Goal: Task Accomplishment & Management: Use online tool/utility

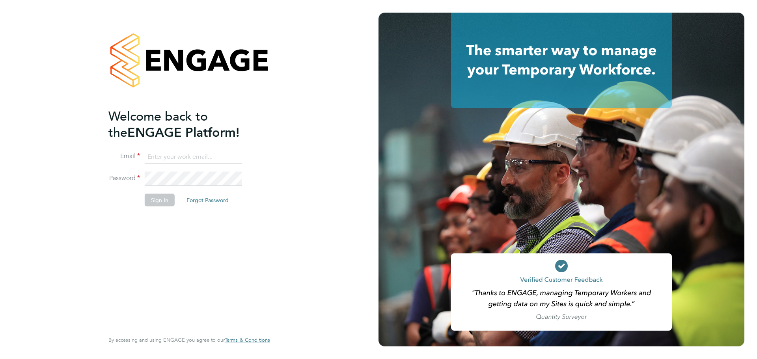
type input "Lee.saunders@wates.co.uk"
click at [162, 201] on button "Sign In" at bounding box center [160, 200] width 30 height 13
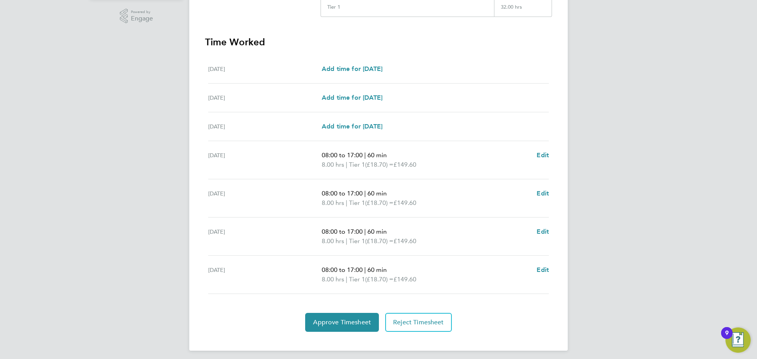
scroll to position [197, 0]
click at [355, 323] on span "Approve Timesheet" at bounding box center [342, 322] width 58 height 8
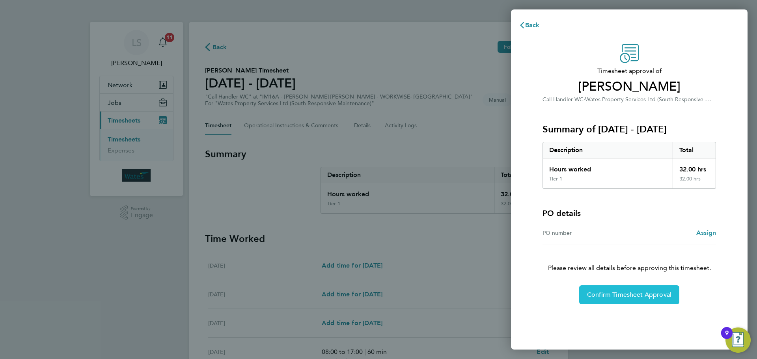
click at [614, 297] on span "Confirm Timesheet Approval" at bounding box center [629, 295] width 84 height 8
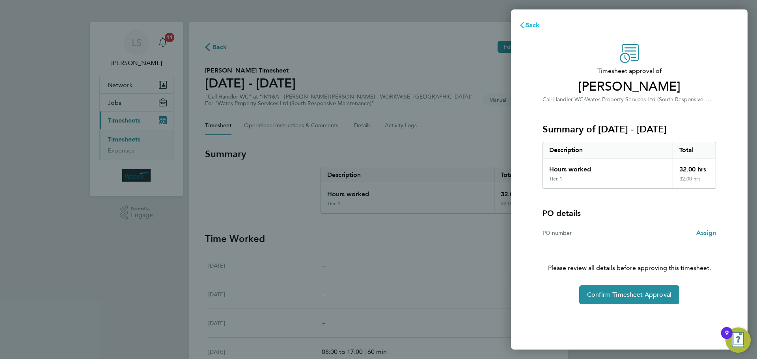
click at [532, 25] on span "Back" at bounding box center [532, 24] width 15 height 7
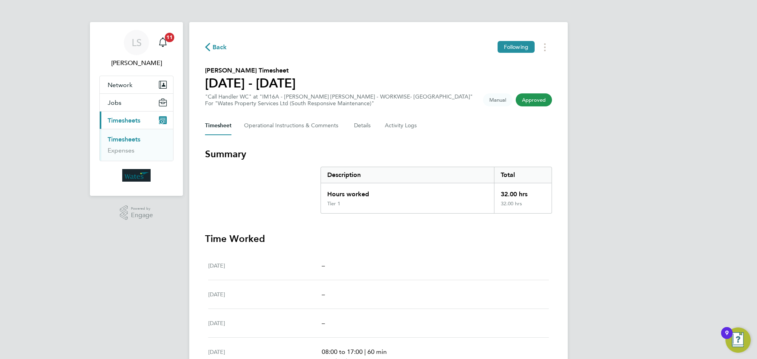
drag, startPoint x: 392, startPoint y: 38, endPoint x: 319, endPoint y: 37, distance: 73.3
click at [389, 38] on div "Back Following [PERSON_NAME] Timesheet [DATE] - [DATE] "Call Handler WC" at "IM…" at bounding box center [378, 266] width 378 height 488
click at [129, 121] on span "Timesheets" at bounding box center [124, 120] width 33 height 7
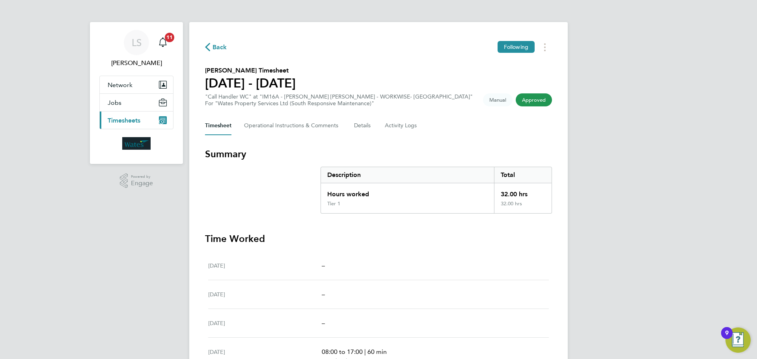
click at [123, 120] on span "Timesheets" at bounding box center [124, 120] width 33 height 7
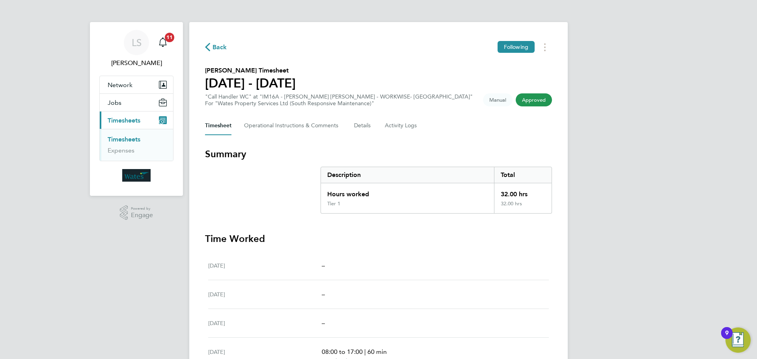
click at [122, 138] on link "Timesheets" at bounding box center [124, 139] width 33 height 7
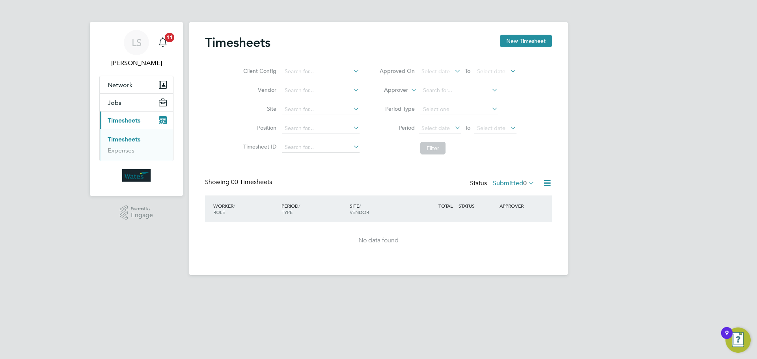
click at [714, 111] on div "LS [PERSON_NAME] Notifications 11 Applications: Network Sites Jobs Placements C…" at bounding box center [378, 144] width 757 height 288
